Goal: Complete application form

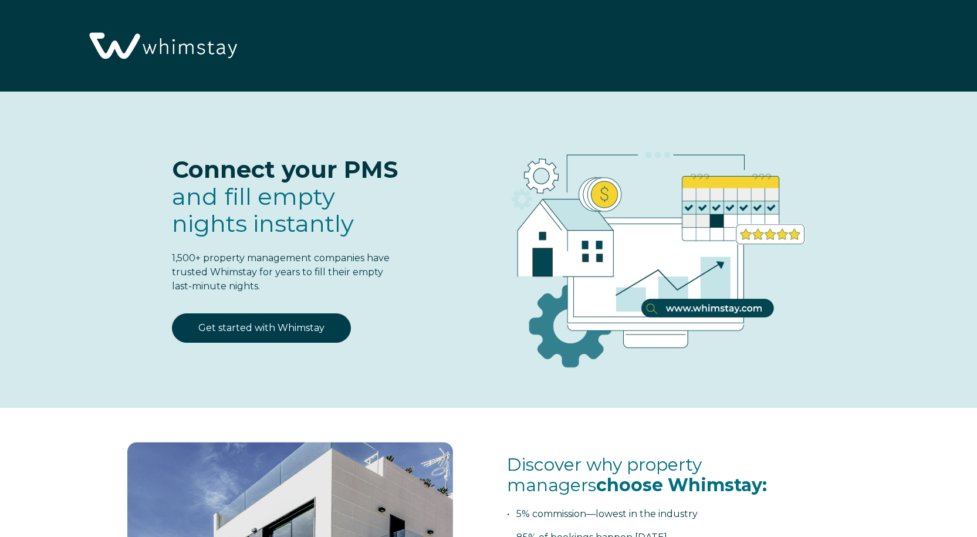
select select "US"
select select "Standard"
select select "US"
select select "Standard"
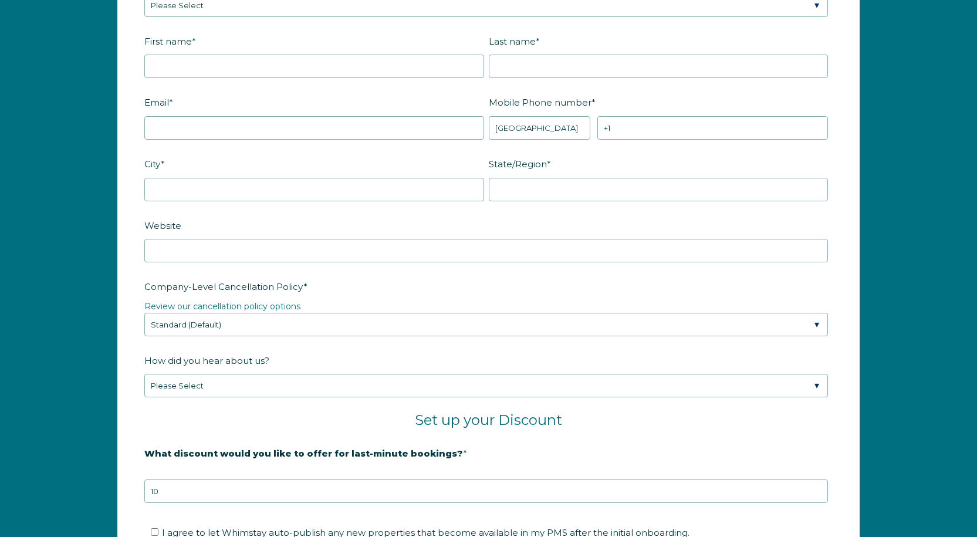
scroll to position [1425, 0]
